Goal: Information Seeking & Learning: Learn about a topic

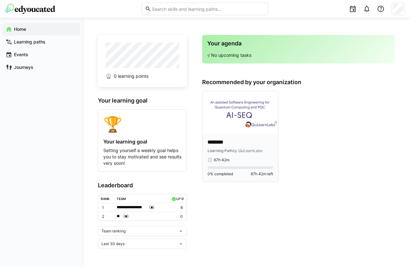
click at [234, 137] on div "******** Learning Path by QuLearnLabs 67h 42m 0% completed 67h 42m left" at bounding box center [240, 158] width 76 height 48
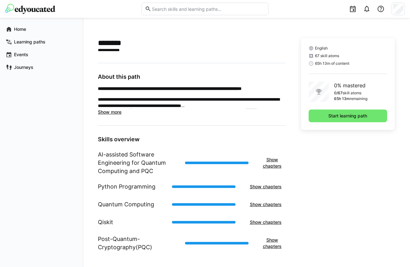
scroll to position [141, 0]
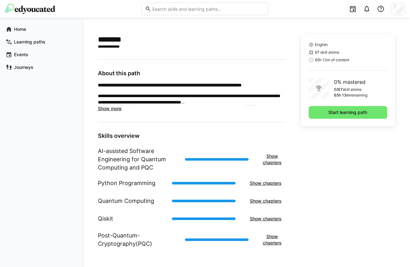
click at [107, 106] on span "Show more" at bounding box center [110, 108] width 24 height 5
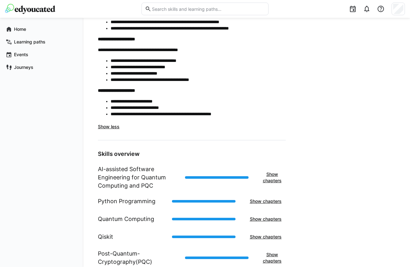
scroll to position [393, 0]
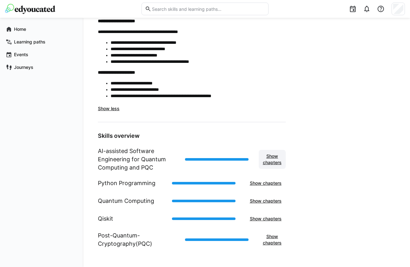
click at [274, 158] on span "Show chapters" at bounding box center [272, 159] width 21 height 13
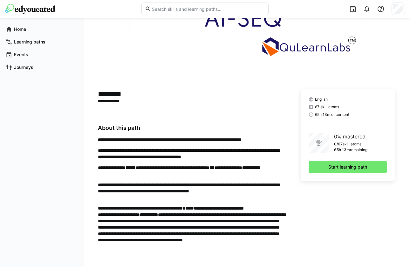
scroll to position [82, 0]
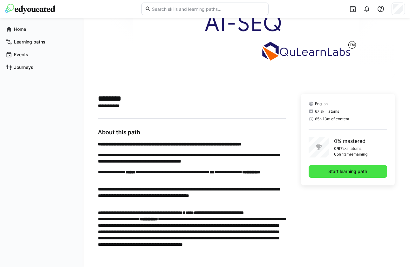
click at [353, 170] on span "Start learning path" at bounding box center [347, 171] width 41 height 6
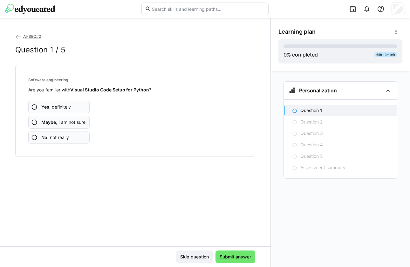
click at [57, 134] on span "No , not really" at bounding box center [55, 137] width 28 height 6
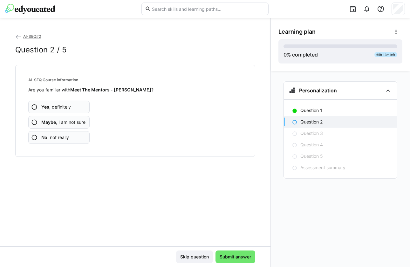
click at [56, 104] on span "Yes , definitely" at bounding box center [56, 107] width 30 height 6
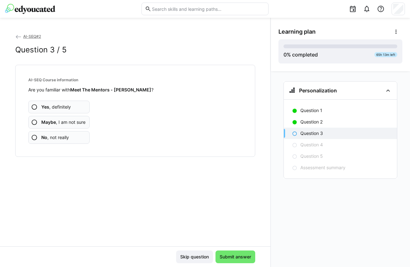
click at [62, 132] on app-assessment-question-radio "No , not really" at bounding box center [58, 137] width 61 height 13
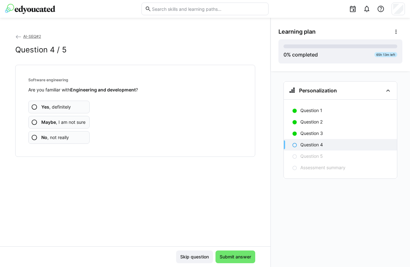
click at [68, 106] on span "Yes , definitely" at bounding box center [56, 107] width 30 height 6
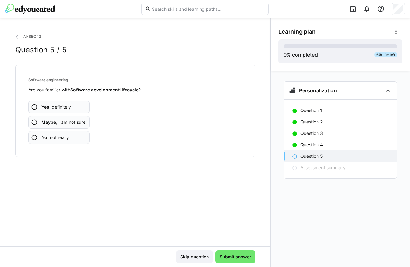
click at [58, 136] on span "No , not really" at bounding box center [55, 137] width 28 height 6
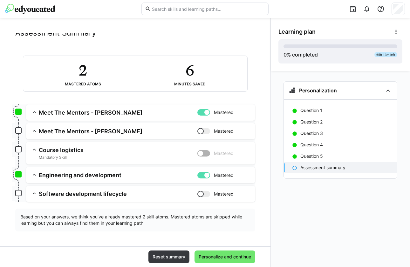
scroll to position [17, 0]
click at [230, 255] on span "Personalize and continue" at bounding box center [225, 257] width 54 height 6
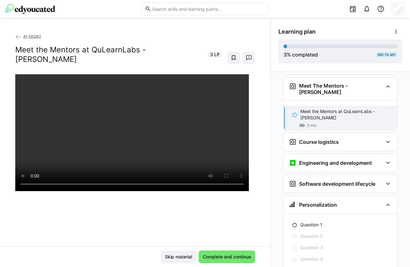
scroll to position [52, 0]
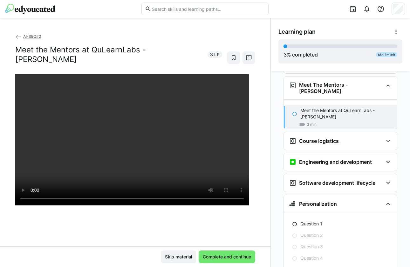
click at [153, 215] on div at bounding box center [135, 207] width 240 height 267
click at [385, 137] on eds-icon at bounding box center [388, 141] width 8 height 8
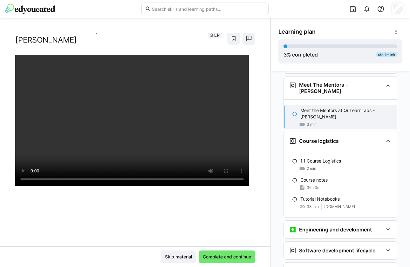
scroll to position [23, 0]
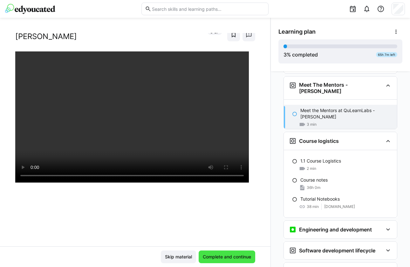
click at [213, 255] on span "Complete and continue" at bounding box center [227, 257] width 50 height 6
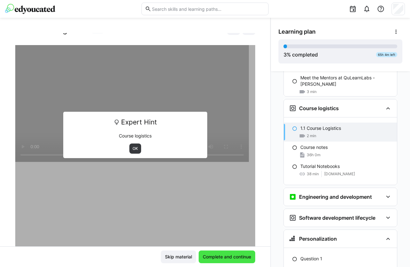
scroll to position [103, 0]
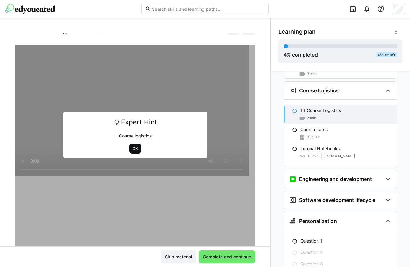
click at [134, 148] on span "OK" at bounding box center [135, 148] width 7 height 5
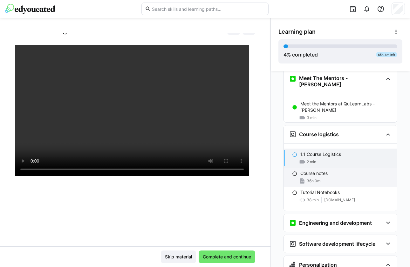
scroll to position [59, 0]
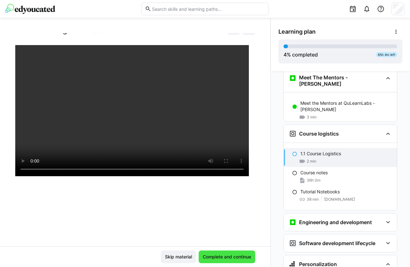
click at [226, 257] on span "Complete and continue" at bounding box center [227, 257] width 50 height 6
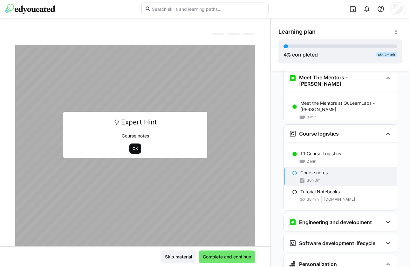
click at [132, 148] on span "OK" at bounding box center [135, 148] width 7 height 5
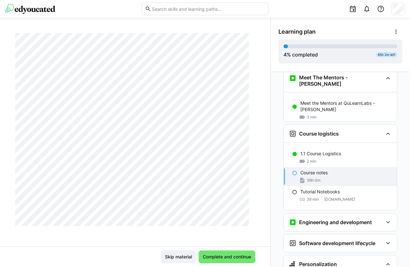
scroll to position [15401, 0]
click at [211, 258] on span "Complete and continue" at bounding box center [227, 257] width 50 height 6
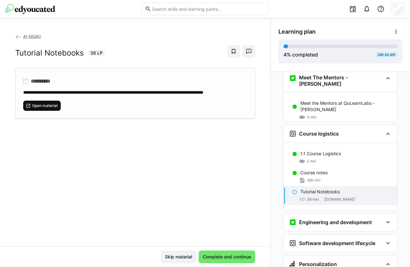
click at [45, 108] on span "Open material" at bounding box center [44, 105] width 27 height 5
click at [40, 108] on span "Open material" at bounding box center [44, 105] width 27 height 5
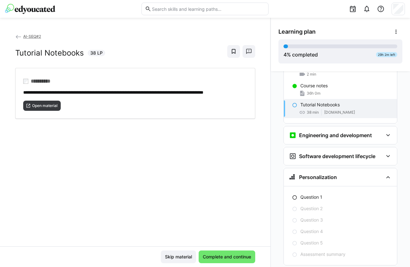
scroll to position [154, 0]
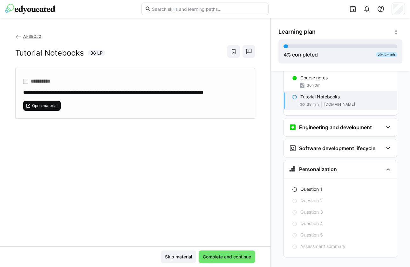
click at [38, 108] on span "Open material" at bounding box center [44, 105] width 27 height 5
click at [213, 255] on span "Complete and continue" at bounding box center [227, 257] width 50 height 6
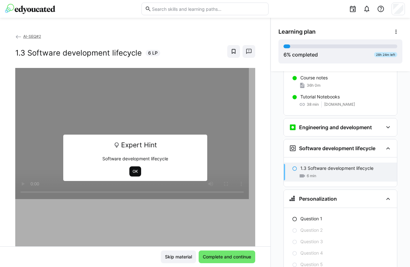
click at [132, 171] on span "OK" at bounding box center [135, 171] width 7 height 5
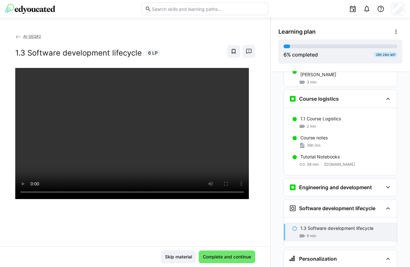
scroll to position [57, 0]
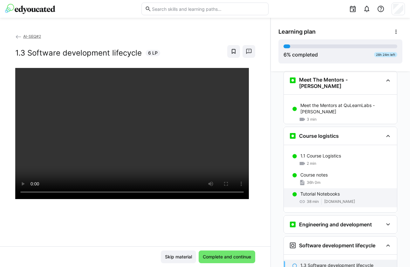
click at [308, 191] on p "Tutorial Notebooks" at bounding box center [319, 194] width 39 height 6
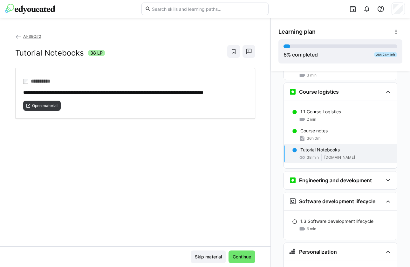
scroll to position [103, 0]
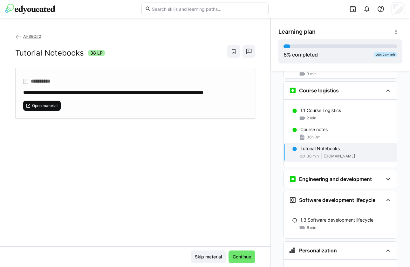
click at [44, 108] on span "Open material" at bounding box center [44, 105] width 27 height 5
